Goal: Transaction & Acquisition: Purchase product/service

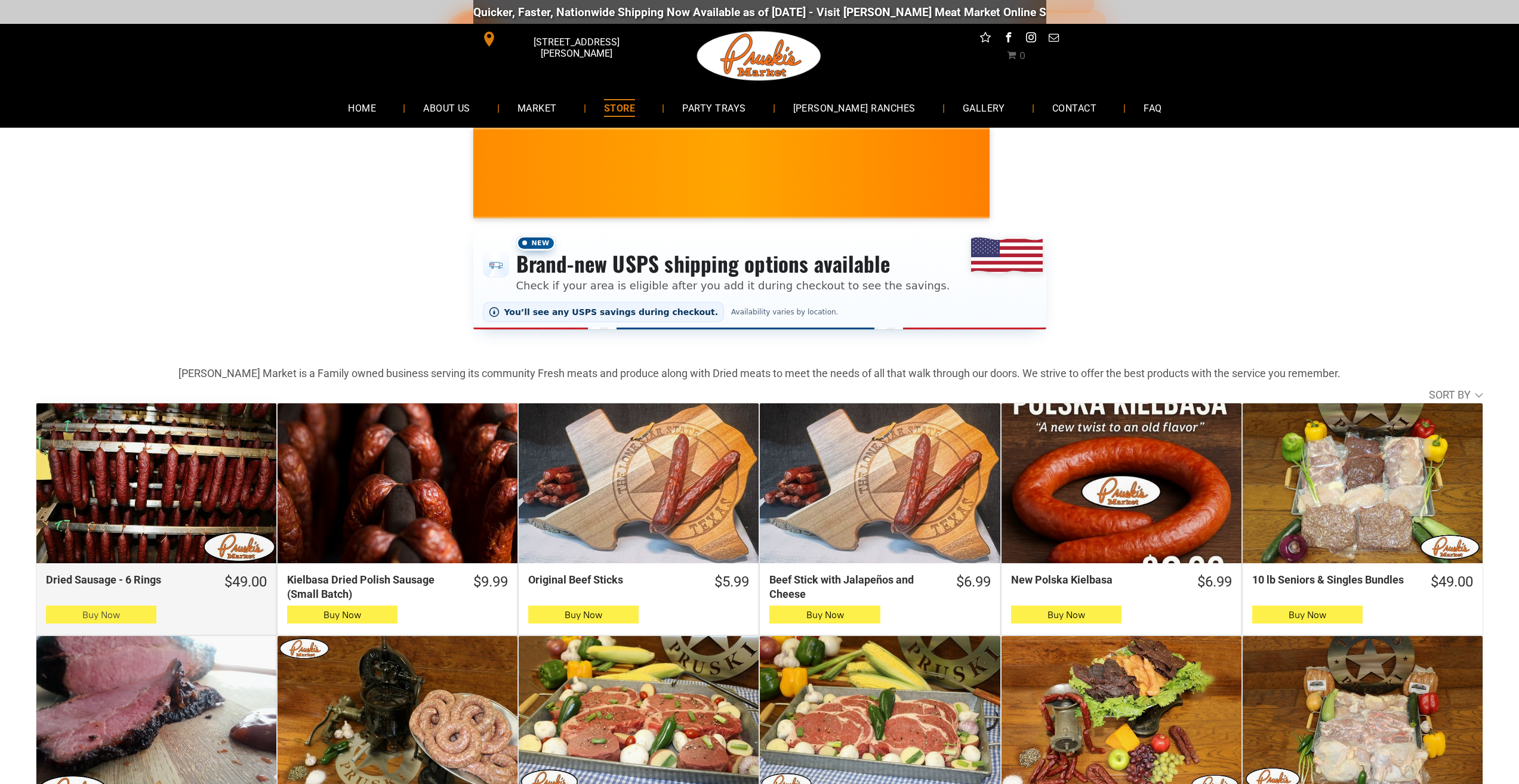
click at [97, 617] on icon "button" at bounding box center [101, 614] width 12 height 14
click at [111, 621] on span "Buy Now" at bounding box center [101, 615] width 38 height 11
click at [76, 621] on button "Buy Now" at bounding box center [101, 614] width 110 height 18
